Goal: Task Accomplishment & Management: Use online tool/utility

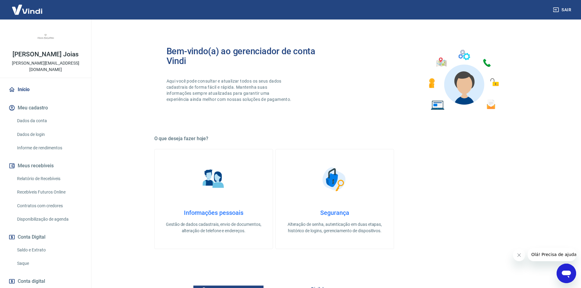
click at [58, 186] on link "Recebíveis Futuros Online" at bounding box center [49, 192] width 69 height 12
